Goal: Check status: Check status

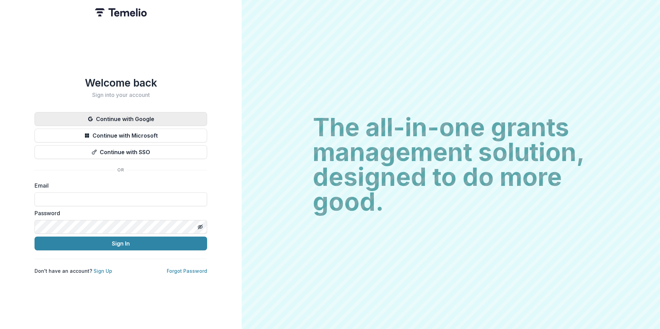
click at [156, 116] on button "Continue with Google" at bounding box center [121, 119] width 173 height 14
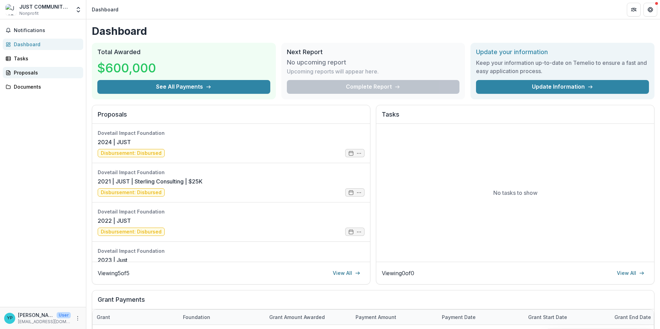
click at [29, 69] on div "Proposals" at bounding box center [46, 72] width 64 height 7
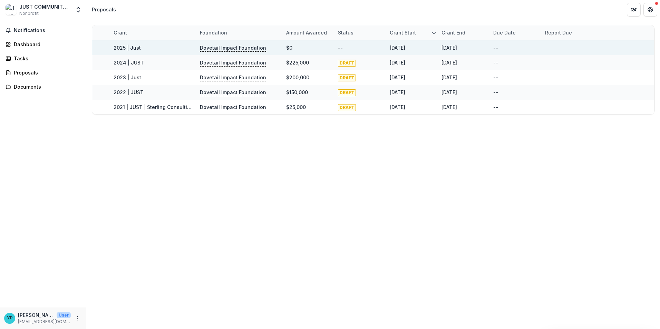
click at [120, 47] on link "2025 | Just" at bounding box center [127, 48] width 27 height 6
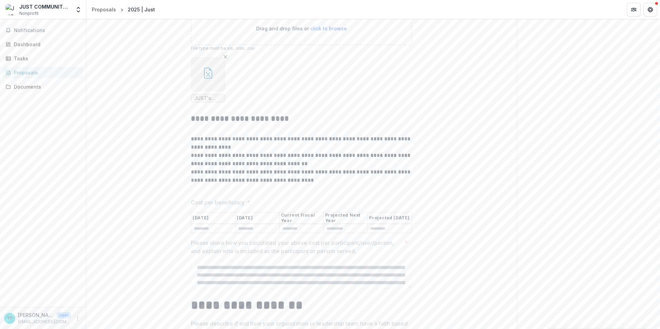
scroll to position [4821, 0]
